Goal: Task Accomplishment & Management: Manage account settings

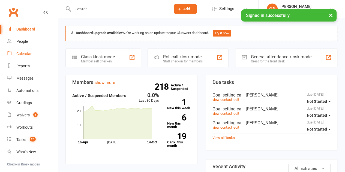
click at [23, 57] on link "Calendar" at bounding box center [32, 54] width 51 height 12
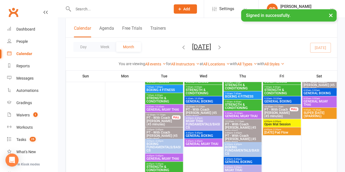
scroll to position [62, 0]
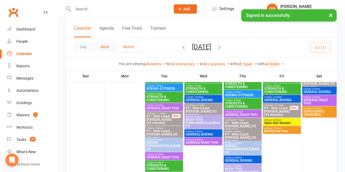
click at [105, 49] on button "Week" at bounding box center [105, 47] width 23 height 10
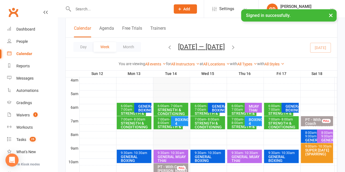
scroll to position [88, 0]
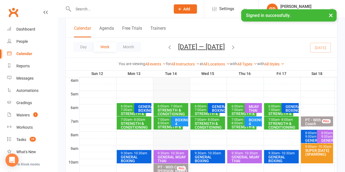
click at [165, 109] on div "STRENGTH & CONDITIONING" at bounding box center [173, 112] width 30 height 8
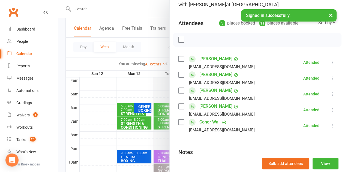
scroll to position [51, 0]
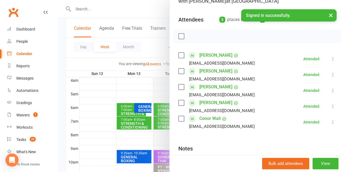
click at [105, 105] on div at bounding box center [202, 86] width 288 height 172
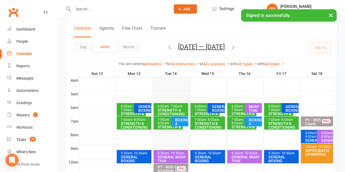
click at [166, 121] on span "- 8:00am" at bounding box center [164, 121] width 12 height 7
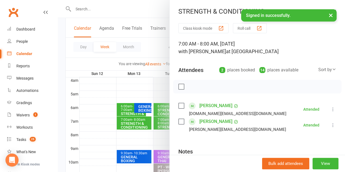
click at [101, 106] on div at bounding box center [202, 86] width 288 height 172
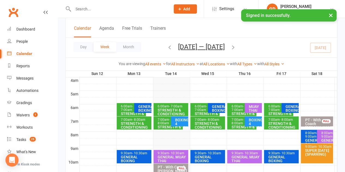
click at [201, 110] on span "- 7:00am" at bounding box center [201, 108] width 12 height 7
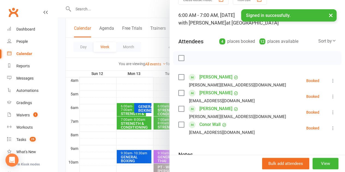
scroll to position [29, 0]
click at [96, 109] on div at bounding box center [202, 86] width 288 height 172
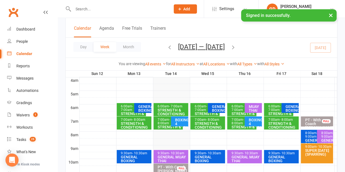
click at [201, 123] on div "STRENGTH & CONDITIONING" at bounding box center [209, 126] width 30 height 8
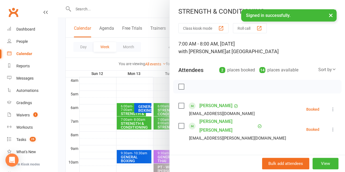
click at [88, 110] on div at bounding box center [202, 86] width 288 height 172
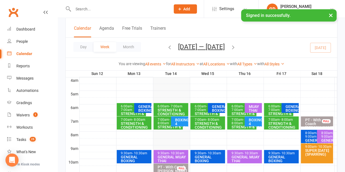
click at [238, 109] on span "- 7:00am" at bounding box center [238, 108] width 12 height 7
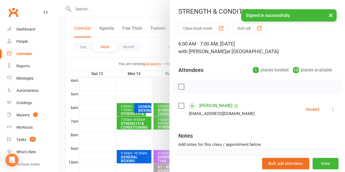
click at [98, 96] on div at bounding box center [202, 86] width 288 height 172
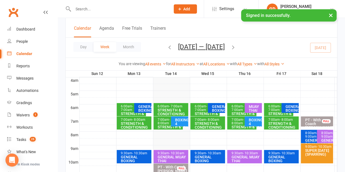
click at [238, 125] on span "- 8:00am" at bounding box center [238, 121] width 12 height 7
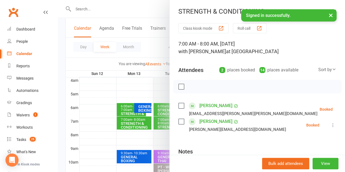
click at [96, 100] on div at bounding box center [202, 86] width 288 height 172
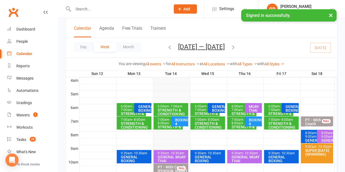
click at [271, 109] on span "- 7:00am" at bounding box center [274, 108] width 12 height 7
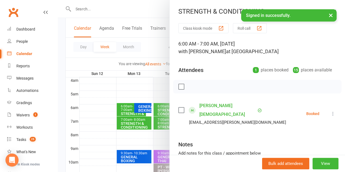
click at [89, 99] on div at bounding box center [202, 86] width 288 height 172
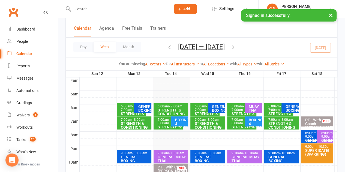
click at [275, 126] on div "STRENGTH & CONDITIONING" at bounding box center [283, 126] width 30 height 8
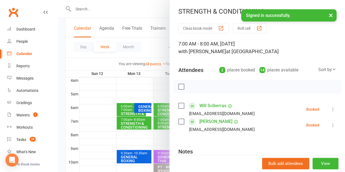
click at [107, 102] on div at bounding box center [202, 86] width 288 height 172
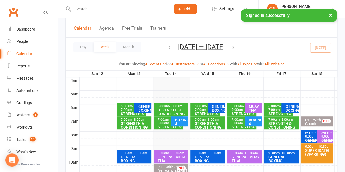
click at [76, 8] on input "text" at bounding box center [119, 9] width 95 height 8
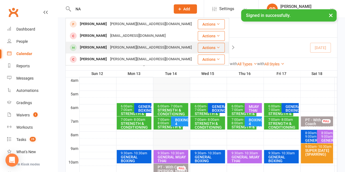
type input "NA"
click at [90, 47] on div "Nathan Hogg" at bounding box center [93, 48] width 30 height 8
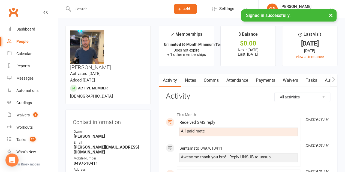
click at [118, 134] on strong "Madison Allen" at bounding box center [109, 136] width 70 height 5
click at [237, 79] on link "Attendance" at bounding box center [237, 80] width 29 height 13
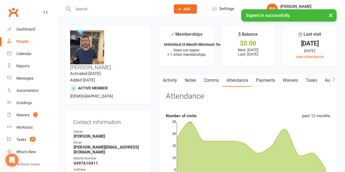
click at [92, 8] on input "text" at bounding box center [119, 9] width 95 height 8
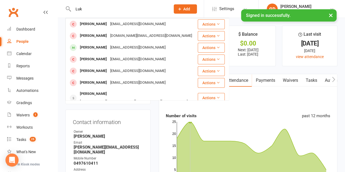
type input "Luk"
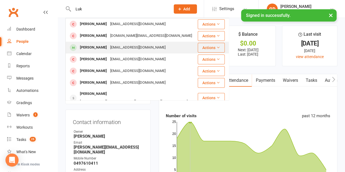
click at [88, 49] on div "Luka Vrdoljak" at bounding box center [93, 48] width 30 height 8
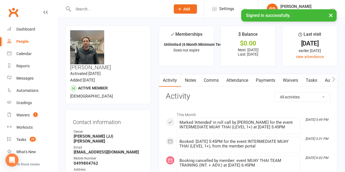
click at [238, 80] on link "Attendance" at bounding box center [237, 80] width 29 height 13
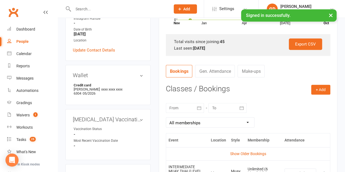
scroll to position [162, 0]
click at [182, 106] on div at bounding box center [185, 108] width 38 height 10
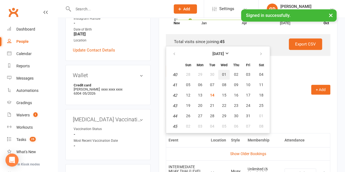
click at [224, 72] on span "01" at bounding box center [224, 74] width 4 height 4
type input "[DATE]"
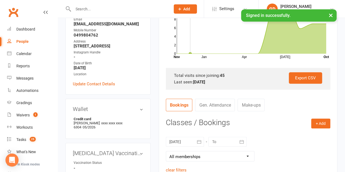
scroll to position [127, 0]
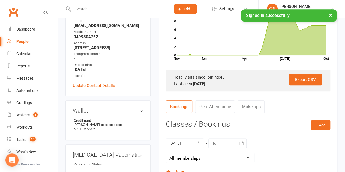
click at [11, 15] on link "Clubworx" at bounding box center [14, 12] width 14 height 14
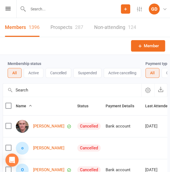
click at [7, 6] on div "Prospect Member Non-attending contact Grading event Task Bulk message Add Setti…" at bounding box center [85, 9] width 170 height 18
click at [8, 10] on icon at bounding box center [7, 9] width 5 height 4
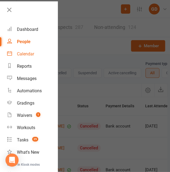
click at [27, 55] on div "Calendar" at bounding box center [25, 53] width 17 height 5
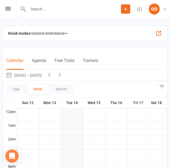
click at [47, 139] on div at bounding box center [92, 139] width 150 height 7
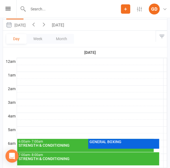
scroll to position [47, 0]
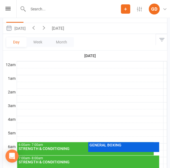
click at [47, 26] on icon "button" at bounding box center [44, 28] width 6 height 6
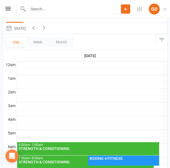
click at [49, 29] on button "button" at bounding box center [44, 28] width 10 height 11
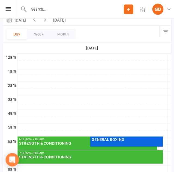
scroll to position [90, 0]
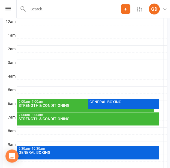
click at [38, 103] on div "STRENGTH & CONDITIONING" at bounding box center [85, 105] width 134 height 4
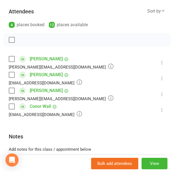
scroll to position [73, 0]
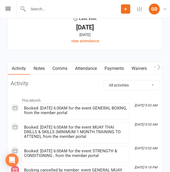
scroll to position [760, 0]
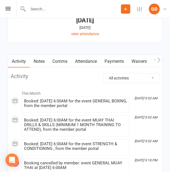
click at [82, 58] on link "Attendance" at bounding box center [85, 61] width 29 height 13
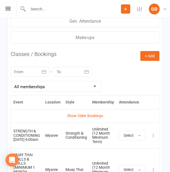
scroll to position [968, 0]
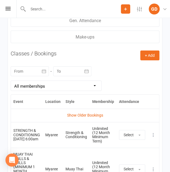
click at [27, 70] on div at bounding box center [30, 71] width 38 height 10
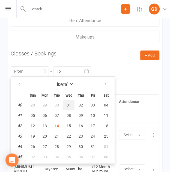
click at [67, 103] on span "01" at bounding box center [69, 105] width 4 height 4
type input "[DATE]"
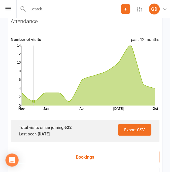
scroll to position [815, 0]
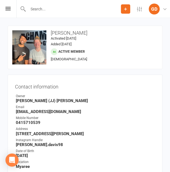
click at [14, 117] on div "Contact information Owner [PERSON_NAME] (JJ) [PERSON_NAME] Email [EMAIL_ADDRESS…" at bounding box center [85, 131] width 155 height 113
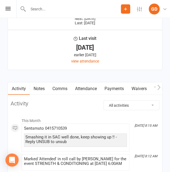
scroll to position [716, 0]
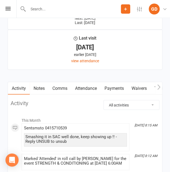
click at [84, 88] on link "Attendance" at bounding box center [85, 88] width 29 height 13
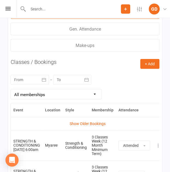
scroll to position [944, 0]
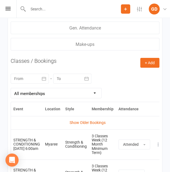
click at [28, 74] on div at bounding box center [30, 79] width 38 height 10
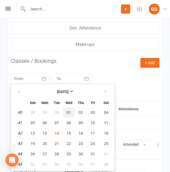
click at [68, 111] on span "01" at bounding box center [69, 112] width 4 height 4
type input "[DATE]"
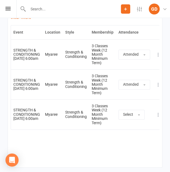
scroll to position [1038, 0]
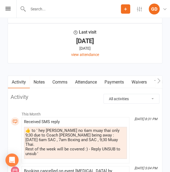
scroll to position [739, 0]
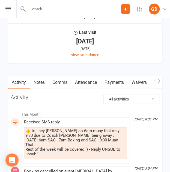
click at [82, 78] on link "Attendance" at bounding box center [85, 82] width 29 height 13
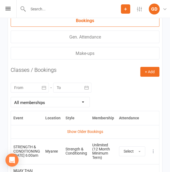
click at [29, 87] on div at bounding box center [30, 88] width 38 height 10
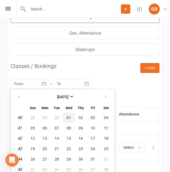
click at [67, 116] on span "01" at bounding box center [69, 117] width 4 height 4
type input "[DATE]"
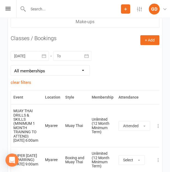
scroll to position [982, 0]
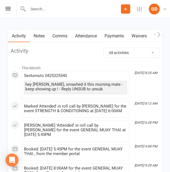
scroll to position [780, 0]
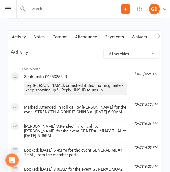
click at [82, 35] on link "Attendance" at bounding box center [85, 37] width 29 height 13
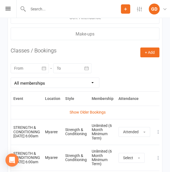
scroll to position [968, 0]
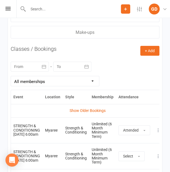
click at [22, 66] on div at bounding box center [30, 67] width 38 height 10
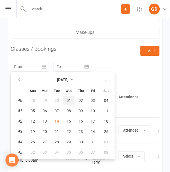
click at [70, 100] on button "01" at bounding box center [68, 101] width 11 height 10
type input "[DATE]"
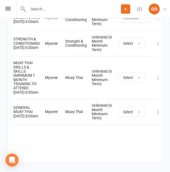
scroll to position [1312, 0]
